Goal: Find specific page/section: Find specific page/section

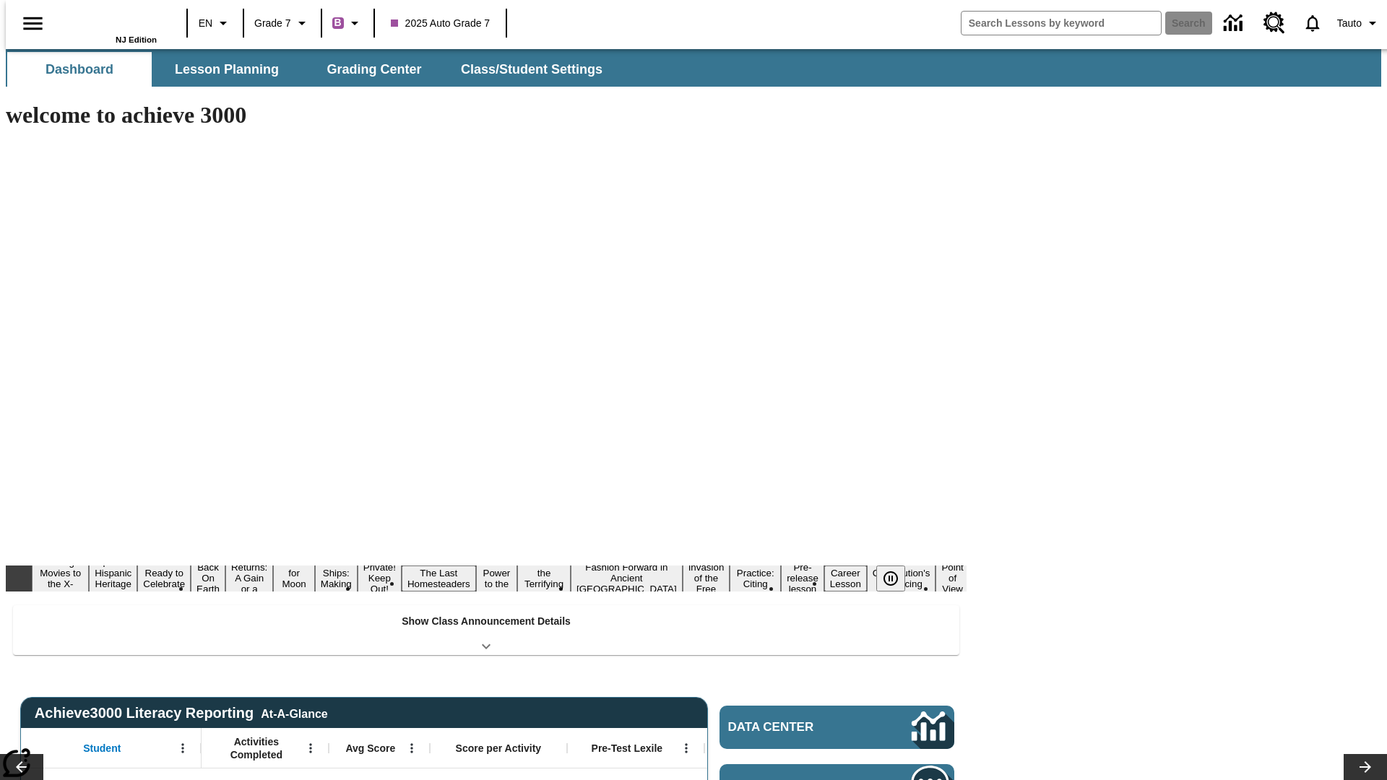
type input "-1"
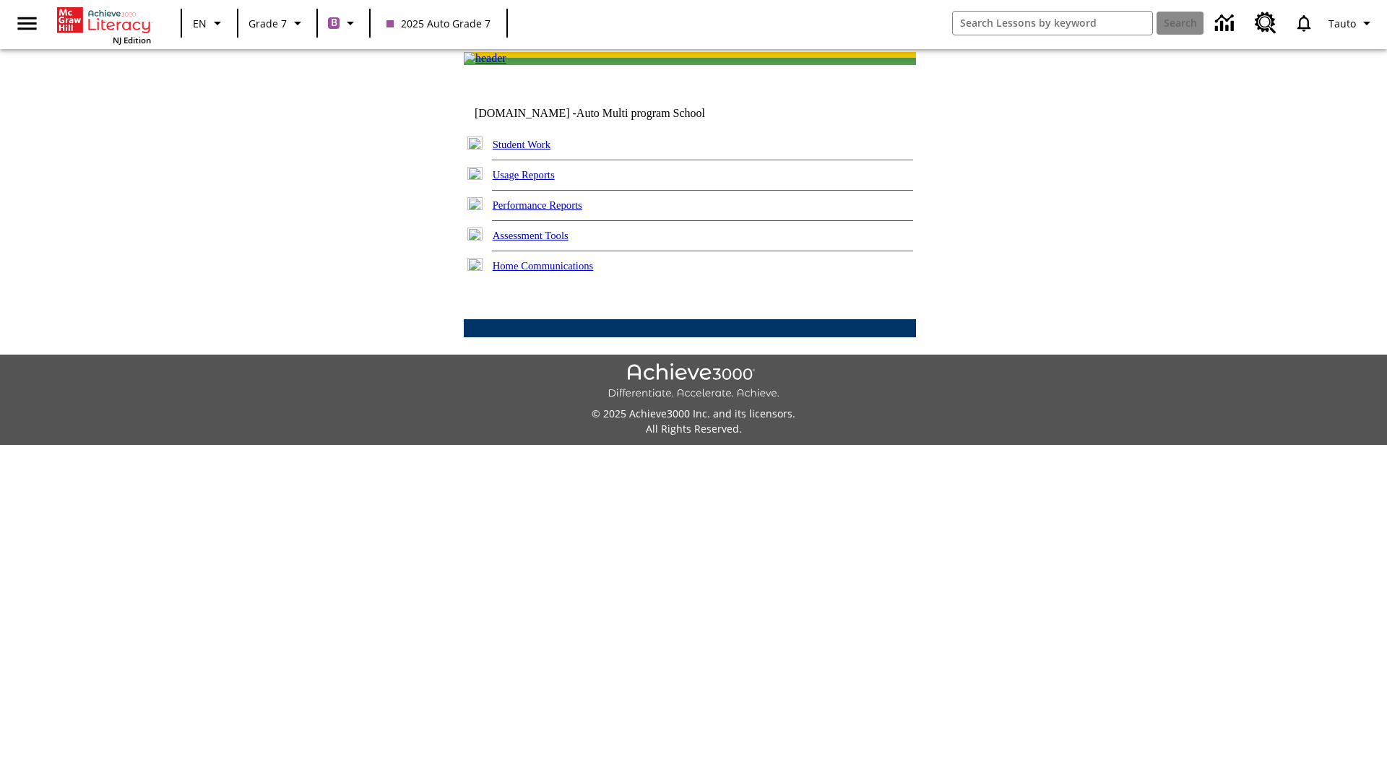
click at [531, 150] on link "Student Work" at bounding box center [522, 145] width 58 height 12
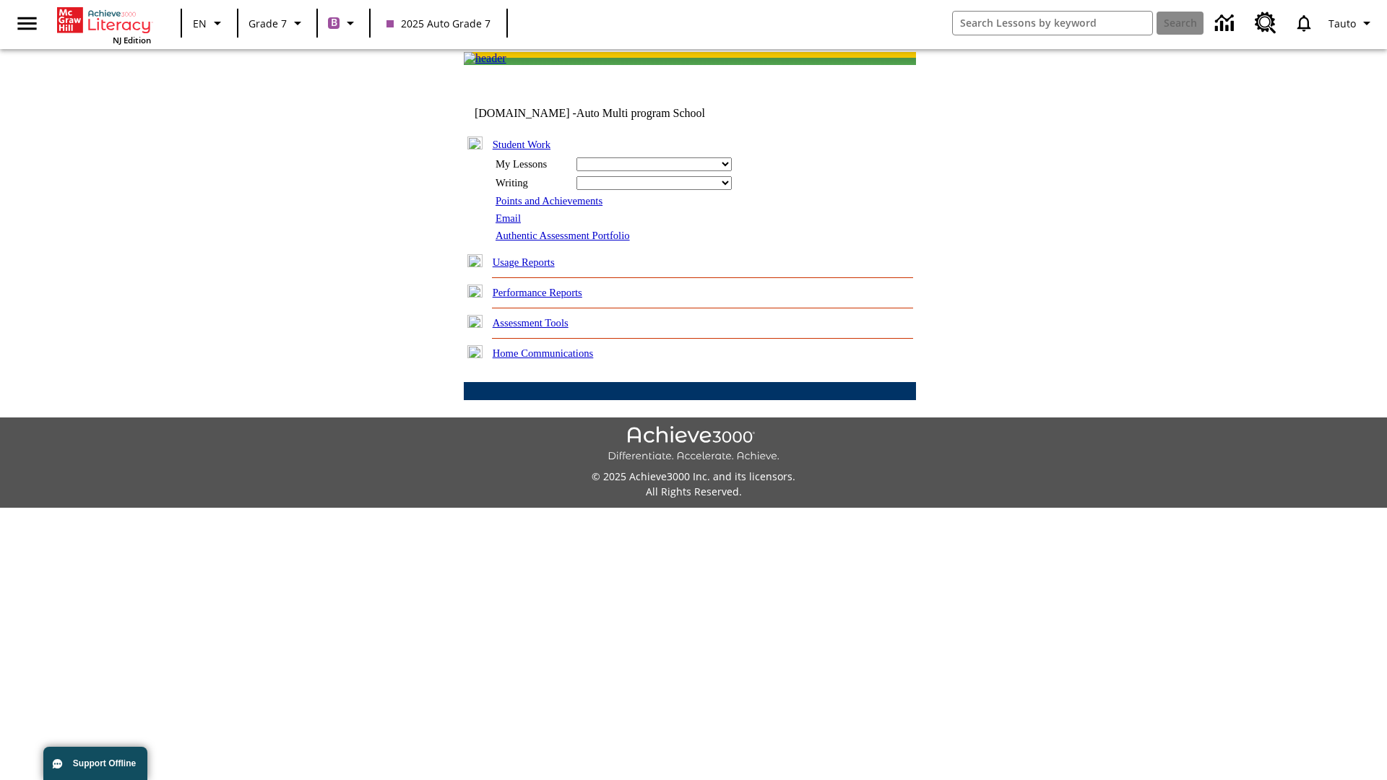
click at [509, 224] on link "Email" at bounding box center [507, 218] width 25 height 12
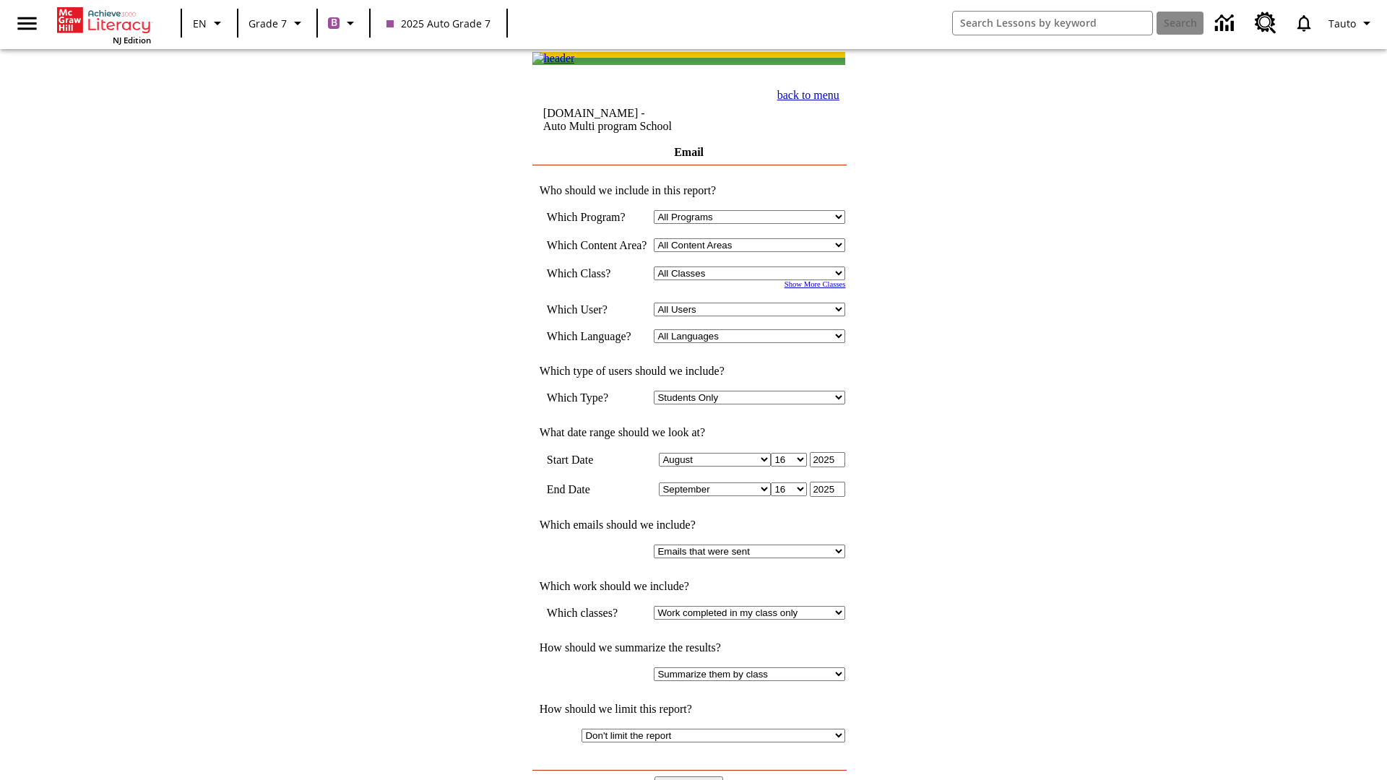
click at [690, 776] on input "View Report" at bounding box center [688, 784] width 69 height 16
